Goal: Task Accomplishment & Management: Use online tool/utility

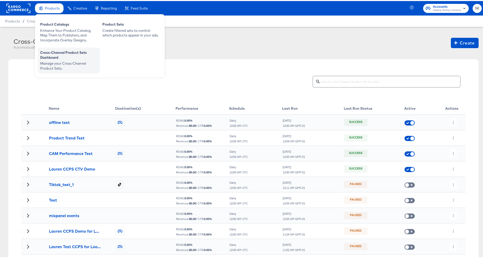
click at [55, 61] on div "Manage your Cross-Channel Product Sets." at bounding box center [68, 65] width 57 height 10
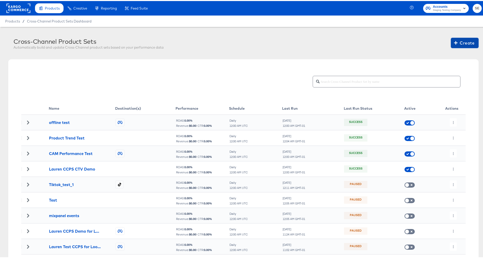
click at [460, 43] on span "Create" at bounding box center [464, 41] width 19 height 7
